Goal: Task Accomplishment & Management: Complete application form

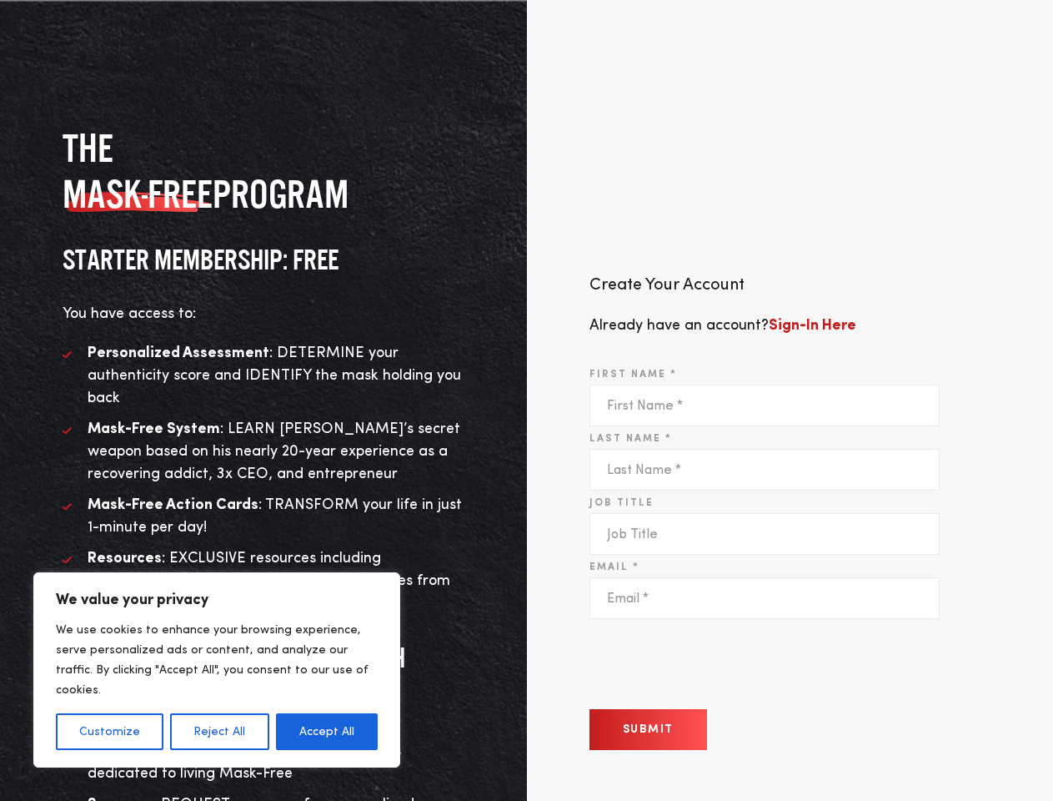
click at [527, 400] on div "Create Your Account Already have an account? Sign-In Here First Name * Last Nam…" at bounding box center [790, 524] width 527 height 752
click at [109, 731] on button "Customize" at bounding box center [110, 731] width 108 height 37
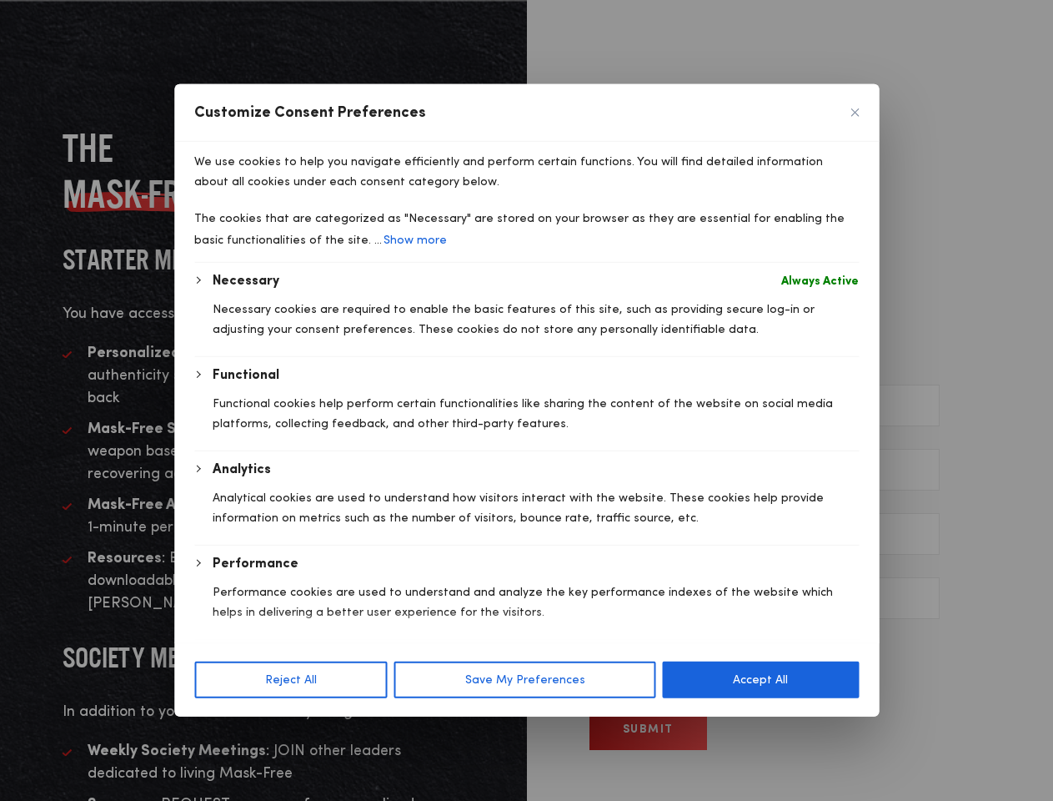
click at [219, 731] on div at bounding box center [526, 400] width 1053 height 801
click at [327, 263] on div "We use cookies to help you navigate efficiently and perform certain functions. …" at bounding box center [526, 202] width 665 height 121
click at [648, 639] on div "Performance Performance cookies are used to understand and analyze the key perf…" at bounding box center [536, 596] width 646 height 85
click at [716, 643] on span "Customise Consent Preferences" at bounding box center [526, 626] width 705 height 33
